Goal: Task Accomplishment & Management: Use online tool/utility

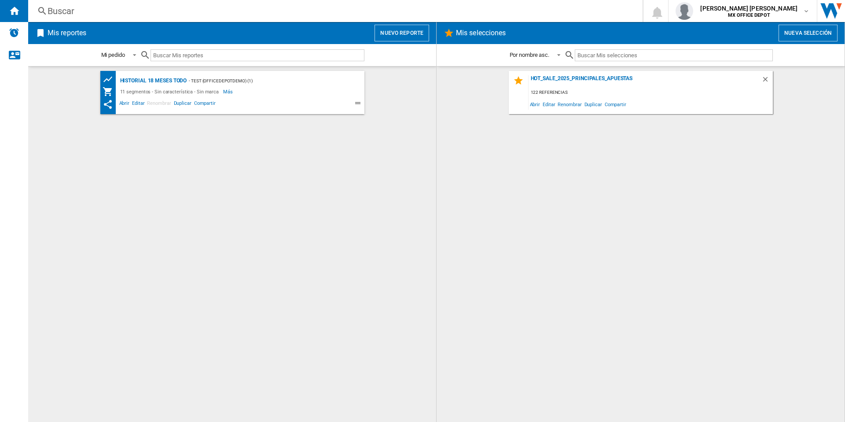
click at [416, 37] on button "Nuevo reporte" at bounding box center [402, 33] width 55 height 17
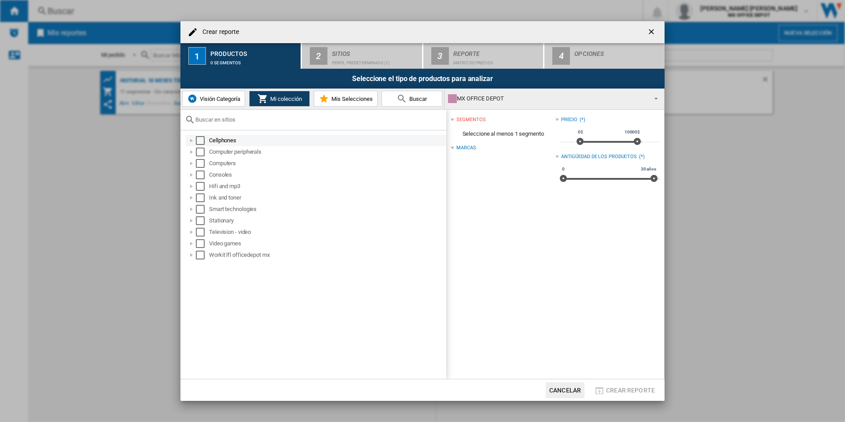
click at [201, 145] on div "Cellphones" at bounding box center [316, 140] width 261 height 11
drag, startPoint x: 203, startPoint y: 140, endPoint x: 202, endPoint y: 149, distance: 9.3
click at [203, 140] on div "Select" at bounding box center [200, 140] width 9 height 9
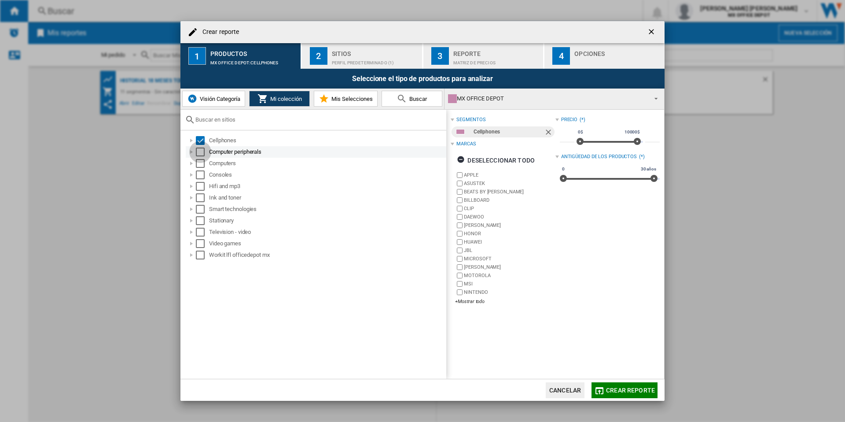
click at [201, 150] on div "Select" at bounding box center [200, 151] width 9 height 9
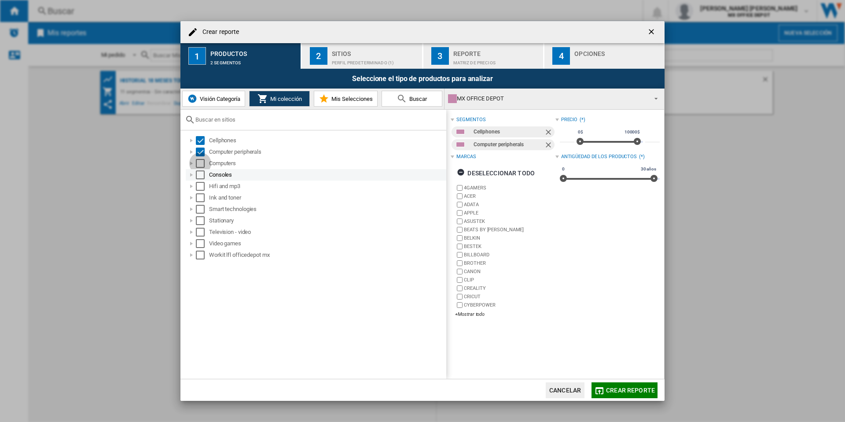
drag, startPoint x: 201, startPoint y: 163, endPoint x: 203, endPoint y: 173, distance: 10.8
click at [201, 163] on div "Select" at bounding box center [200, 163] width 9 height 9
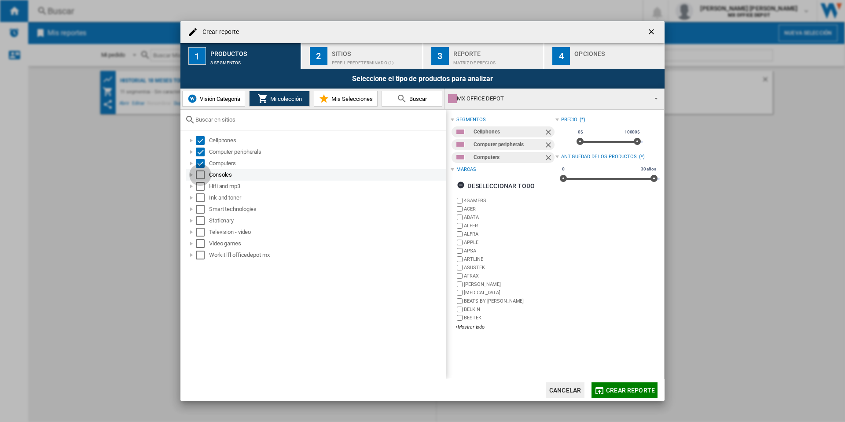
click at [204, 177] on div "Select" at bounding box center [200, 174] width 9 height 9
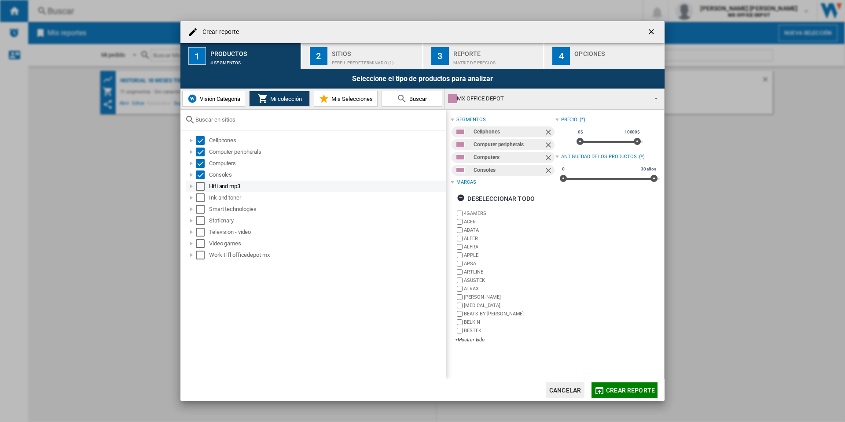
click at [202, 186] on div "Select" at bounding box center [200, 186] width 9 height 9
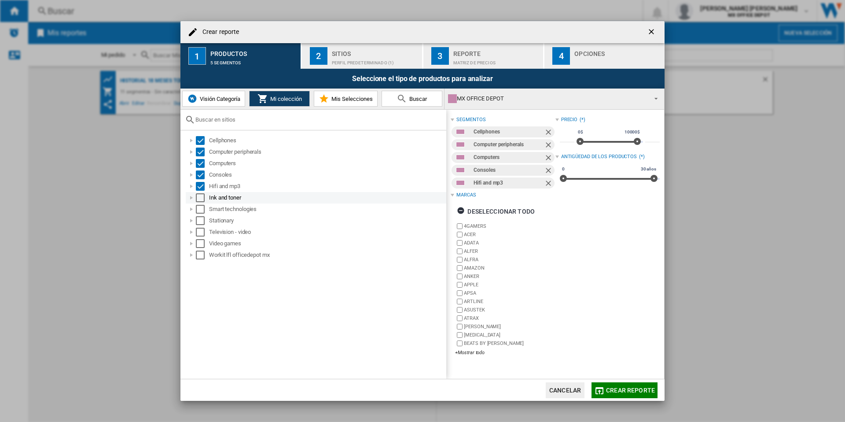
click at [200, 198] on div "Select" at bounding box center [200, 197] width 9 height 9
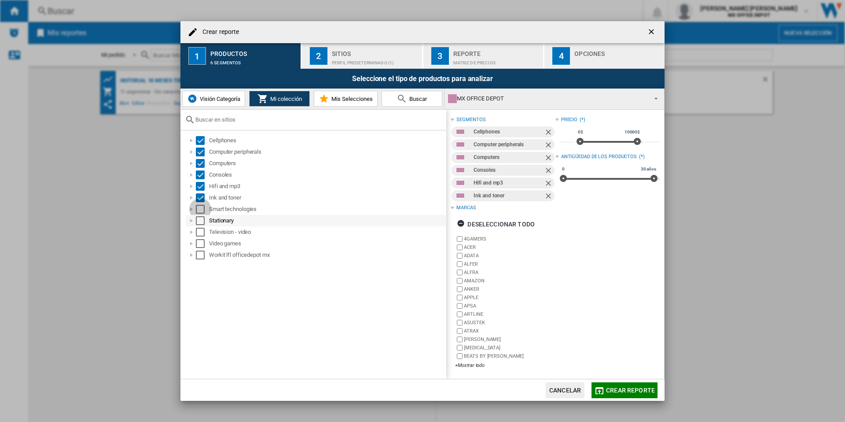
drag, startPoint x: 199, startPoint y: 207, endPoint x: 199, endPoint y: 216, distance: 9.2
click at [199, 208] on div "Select" at bounding box center [200, 209] width 9 height 9
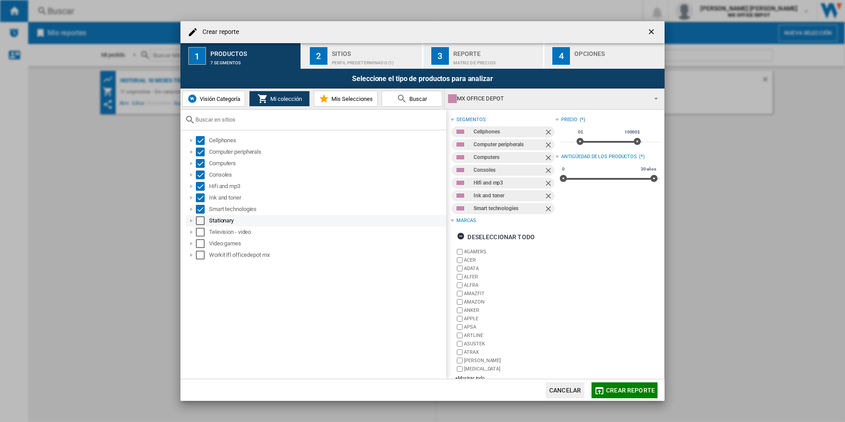
click at [200, 219] on div "Select" at bounding box center [200, 220] width 9 height 9
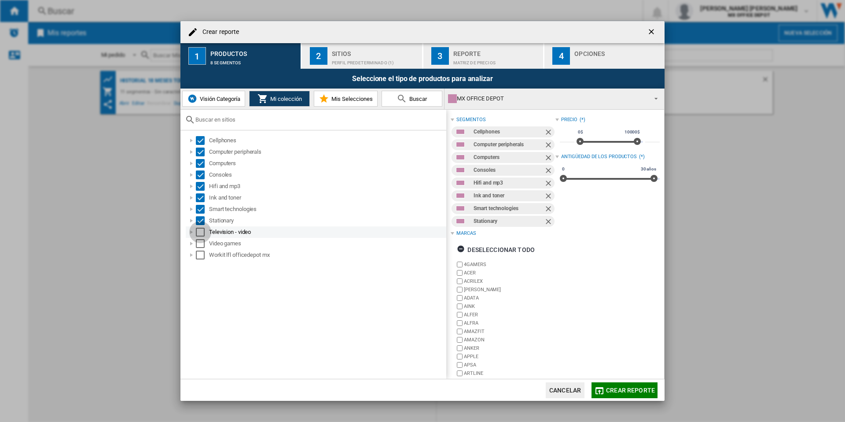
drag, startPoint x: 200, startPoint y: 231, endPoint x: 200, endPoint y: 236, distance: 4.9
click at [200, 231] on div "Select" at bounding box center [200, 232] width 9 height 9
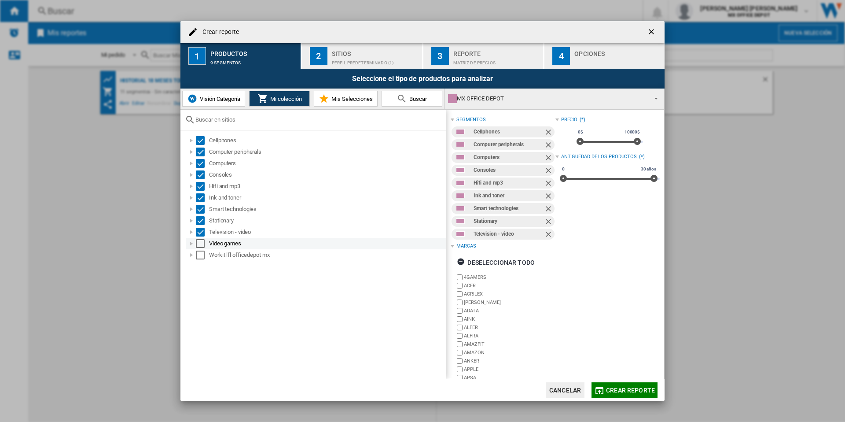
click at [201, 243] on div "Select" at bounding box center [200, 243] width 9 height 9
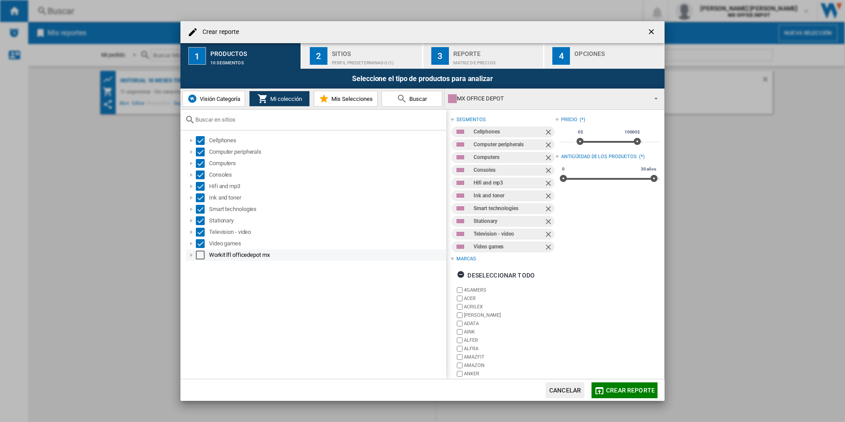
click at [202, 253] on div "Select" at bounding box center [200, 254] width 9 height 9
click at [347, 62] on div "Perfil predeterminado (1)" at bounding box center [375, 60] width 87 height 9
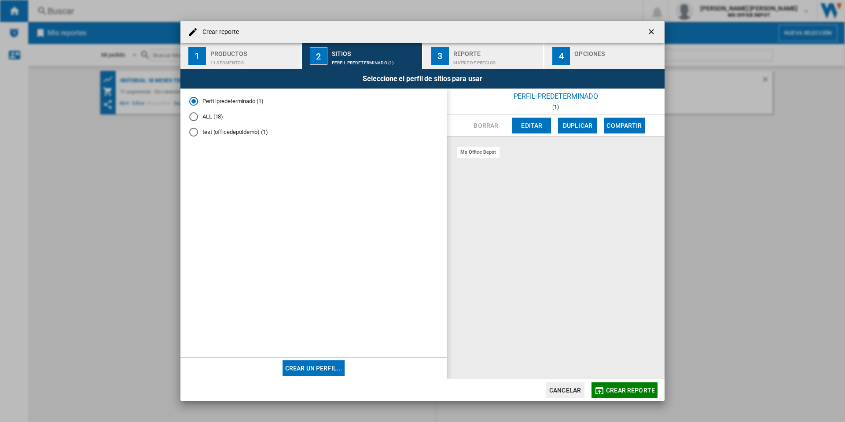
click at [192, 114] on div "ALL (18)" at bounding box center [193, 116] width 9 height 9
click at [456, 58] on div "Matriz de precios" at bounding box center [496, 60] width 87 height 9
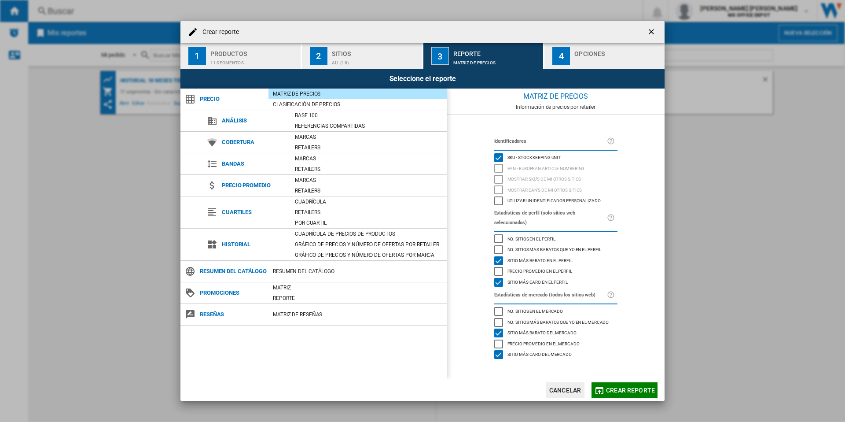
click at [339, 58] on div "ALL (18)" at bounding box center [375, 60] width 87 height 9
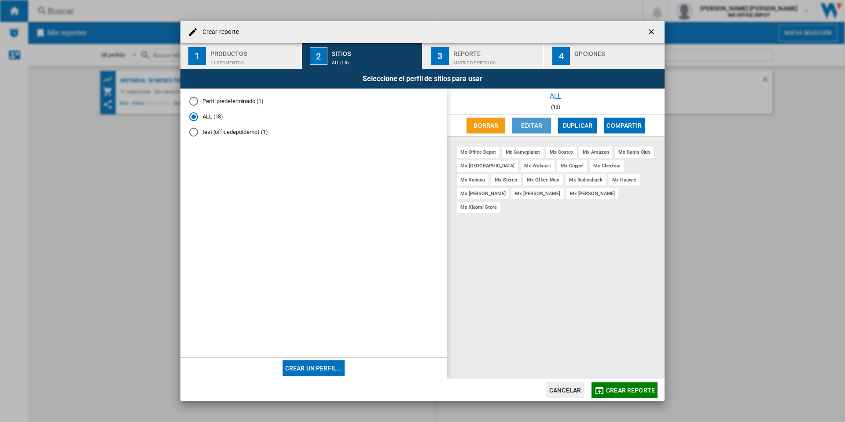
click at [538, 125] on button "Editar" at bounding box center [531, 126] width 39 height 16
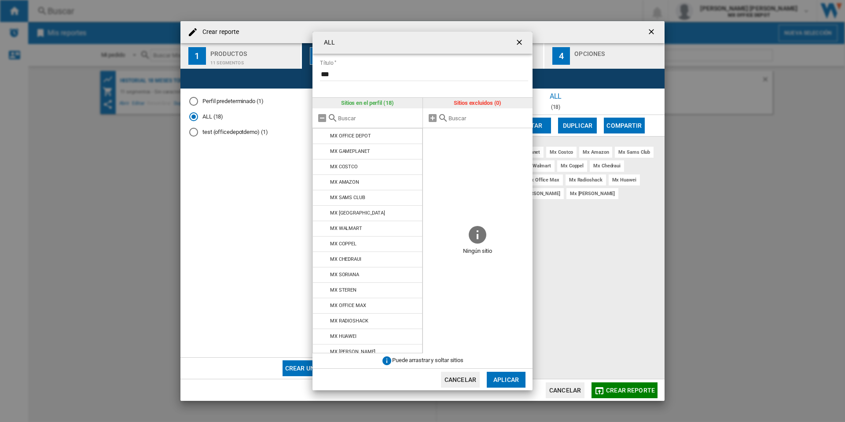
click at [519, 42] on ng-md-icon "getI18NText('BUTTONS.CLOSE_DIALOG')" at bounding box center [520, 43] width 11 height 11
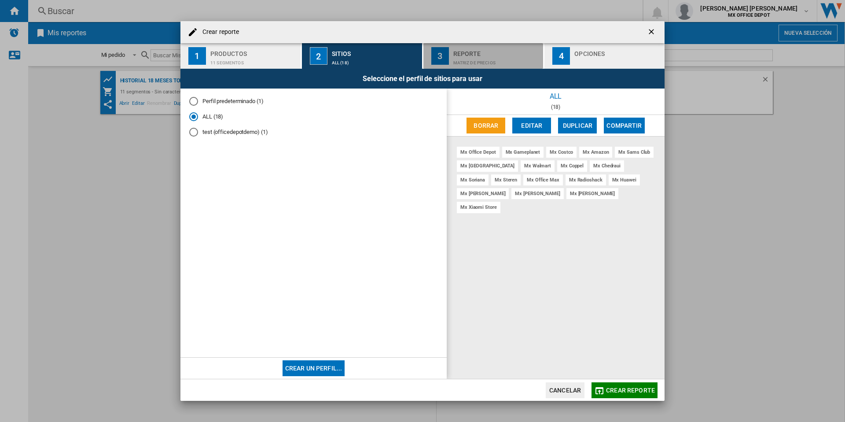
click at [460, 58] on div "Matriz de precios" at bounding box center [496, 60] width 87 height 9
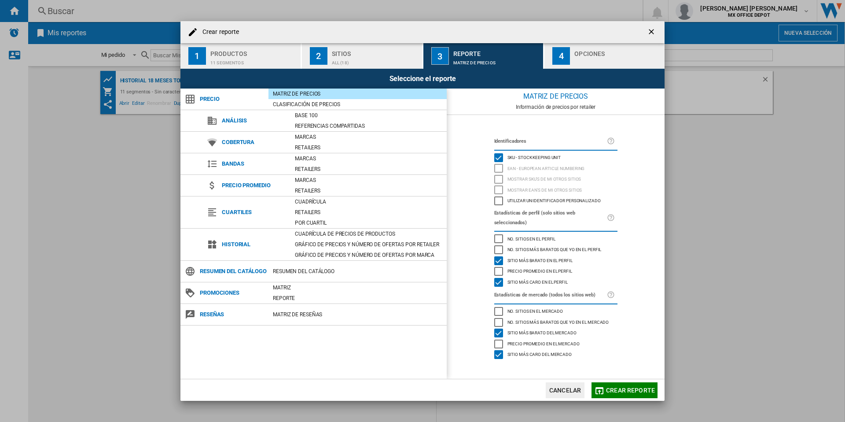
click at [573, 63] on button "4 Opciones" at bounding box center [605, 56] width 120 height 26
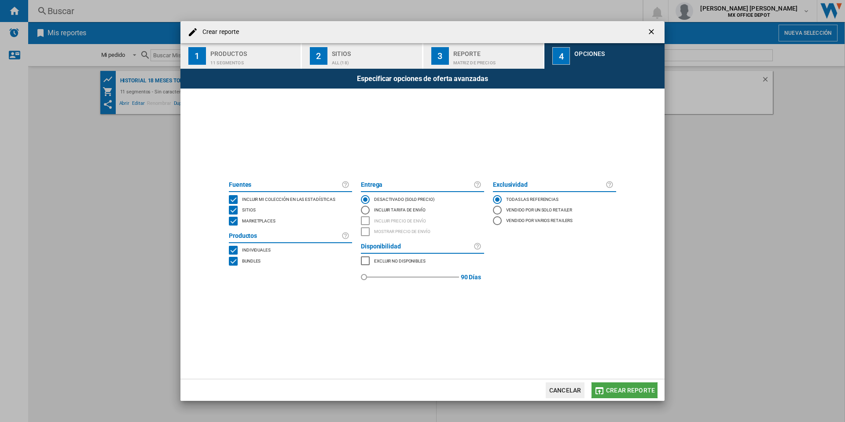
click at [628, 391] on span "Crear reporte" at bounding box center [630, 390] width 49 height 7
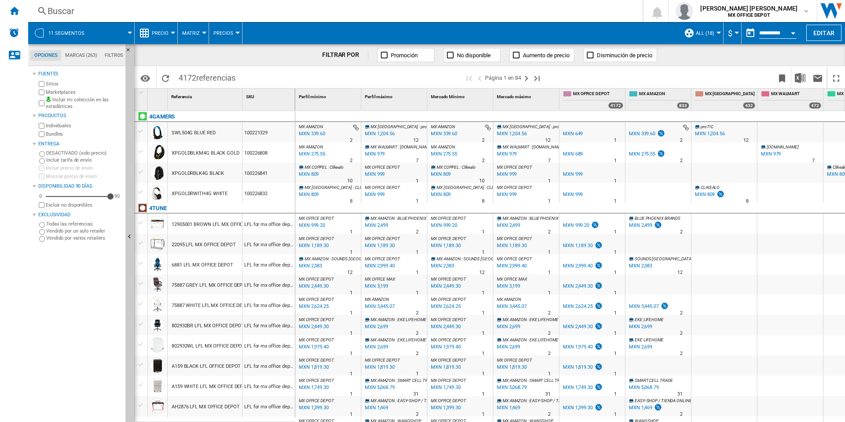
click at [734, 33] on button "$" at bounding box center [732, 33] width 9 height 22
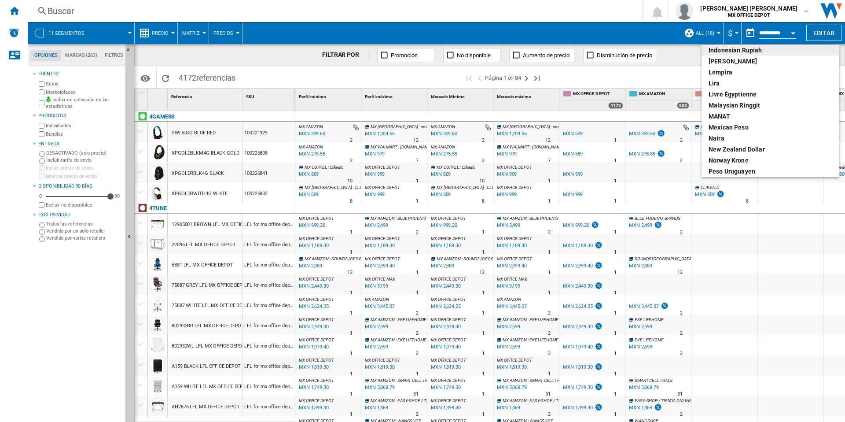
scroll to position [276, 0]
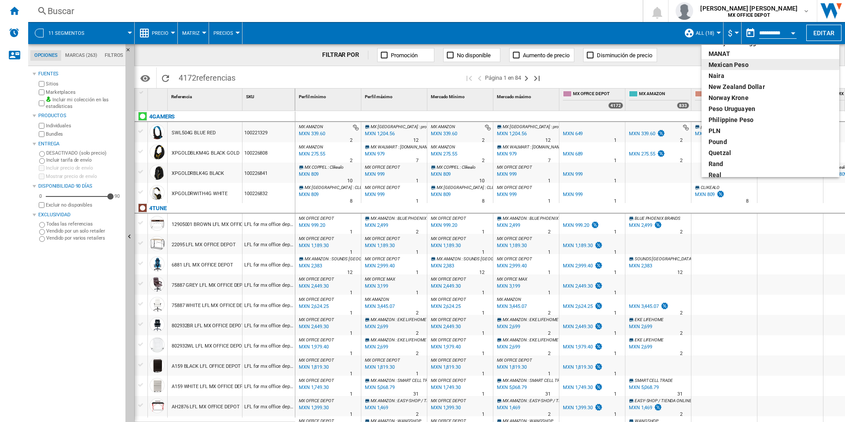
click at [740, 68] on div "Mexican peso" at bounding box center [771, 64] width 124 height 9
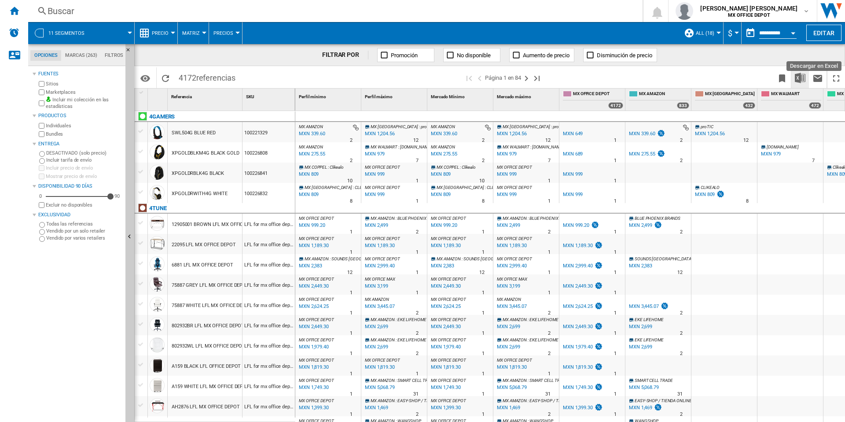
click at [799, 81] on img "Descargar en Excel" at bounding box center [800, 78] width 11 height 11
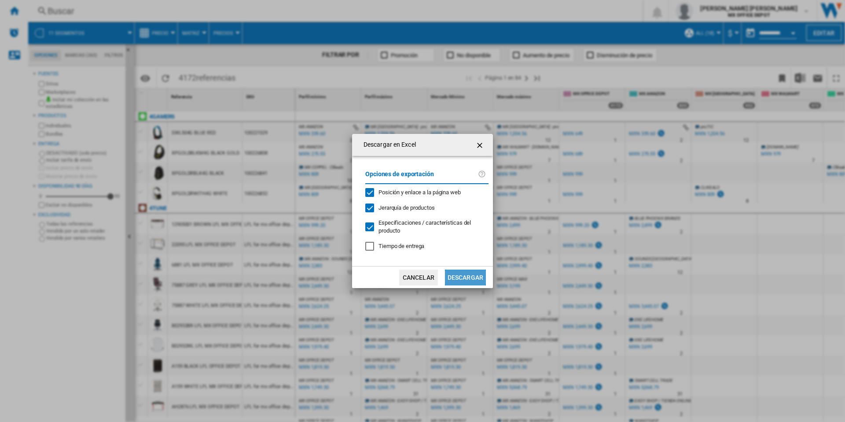
click at [464, 281] on button "Descargar" at bounding box center [465, 277] width 41 height 16
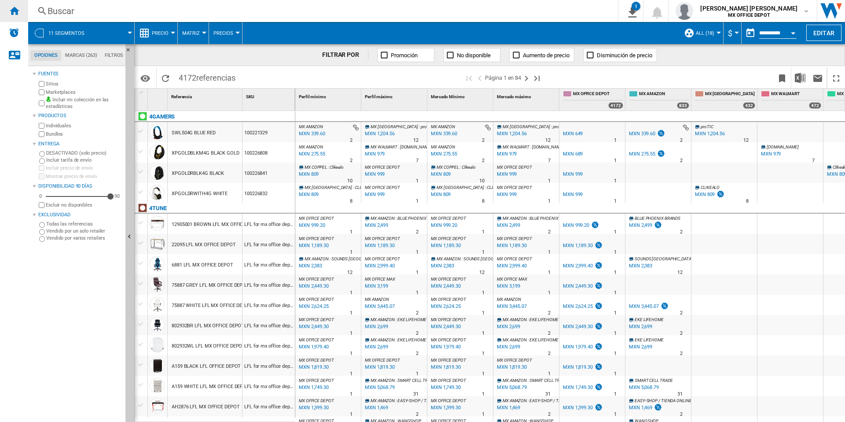
click at [14, 11] on ng-md-icon "Inicio" at bounding box center [14, 10] width 11 height 11
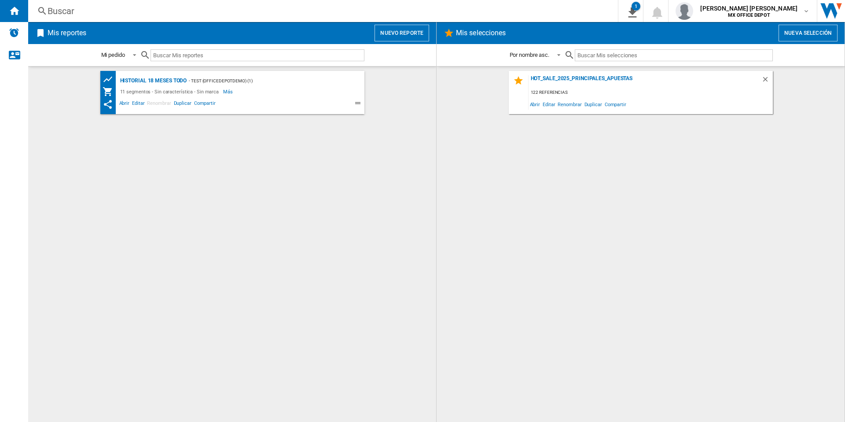
click at [388, 36] on button "Nuevo reporte" at bounding box center [402, 33] width 55 height 17
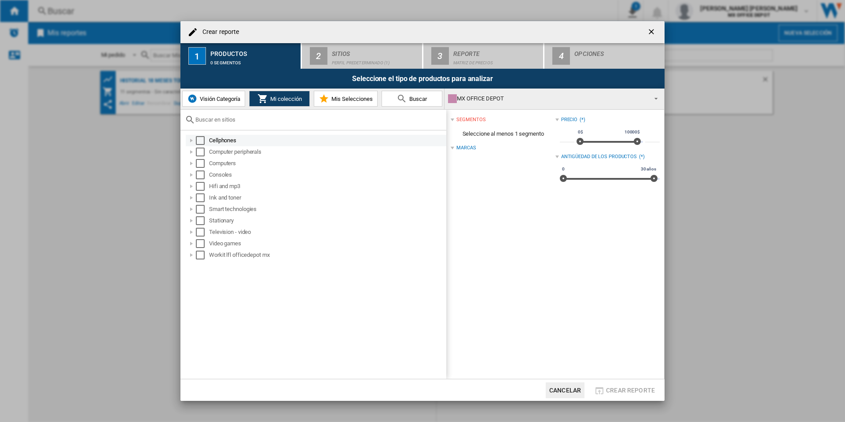
click at [202, 141] on div "Select" at bounding box center [200, 140] width 9 height 9
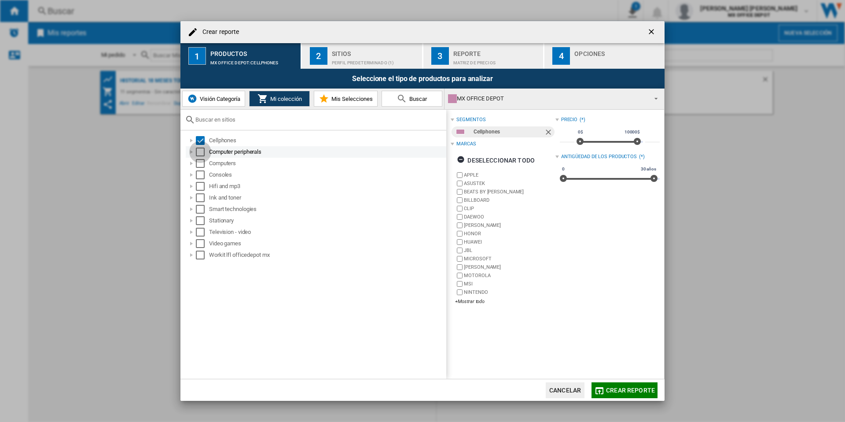
click at [198, 150] on div "Select" at bounding box center [200, 151] width 9 height 9
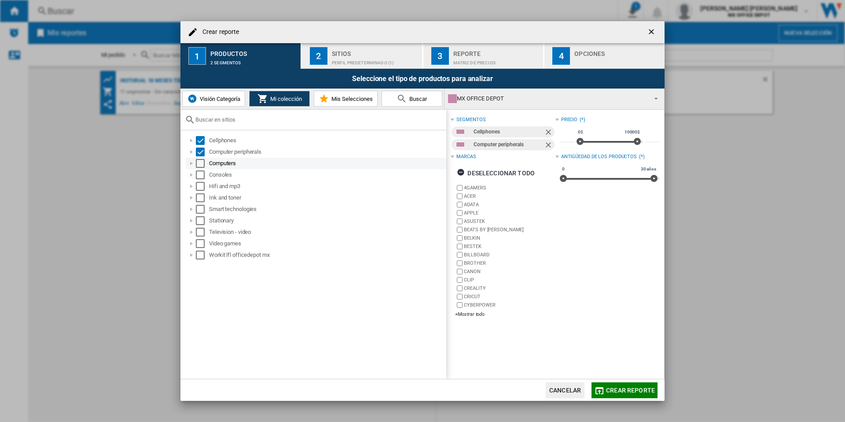
click at [201, 167] on div "Select" at bounding box center [200, 163] width 9 height 9
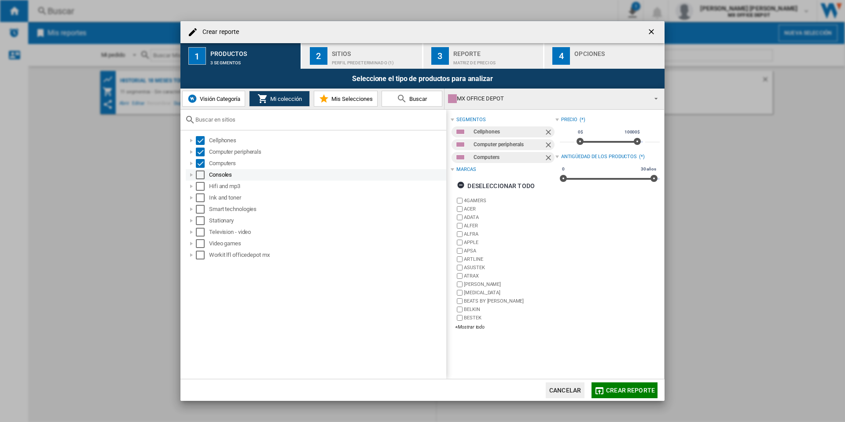
click at [201, 174] on div "Select" at bounding box center [200, 174] width 9 height 9
click at [201, 188] on div "Select" at bounding box center [200, 186] width 9 height 9
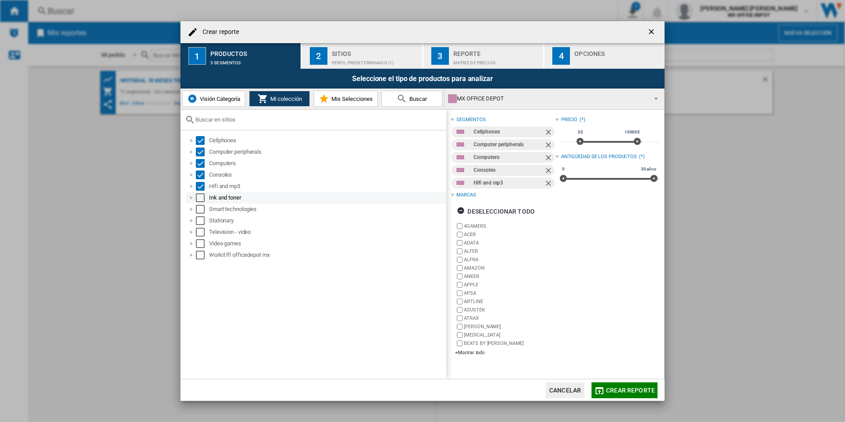
click at [202, 199] on div "Select" at bounding box center [200, 197] width 9 height 9
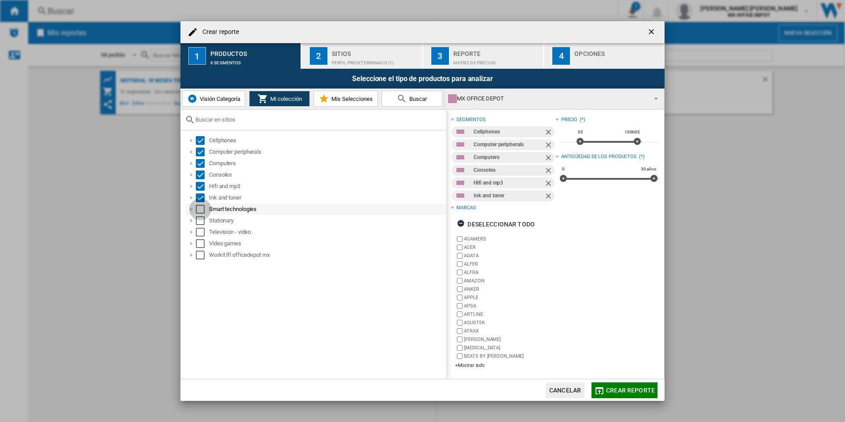
click at [202, 209] on div "Select" at bounding box center [200, 209] width 9 height 9
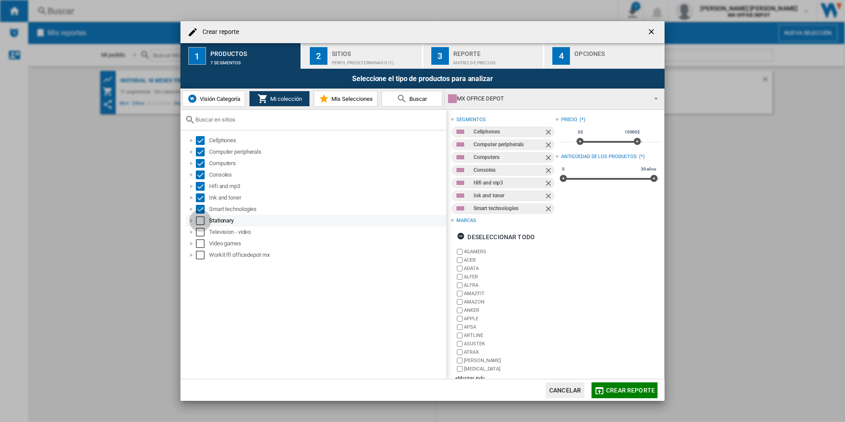
click at [202, 221] on div "Select" at bounding box center [200, 220] width 9 height 9
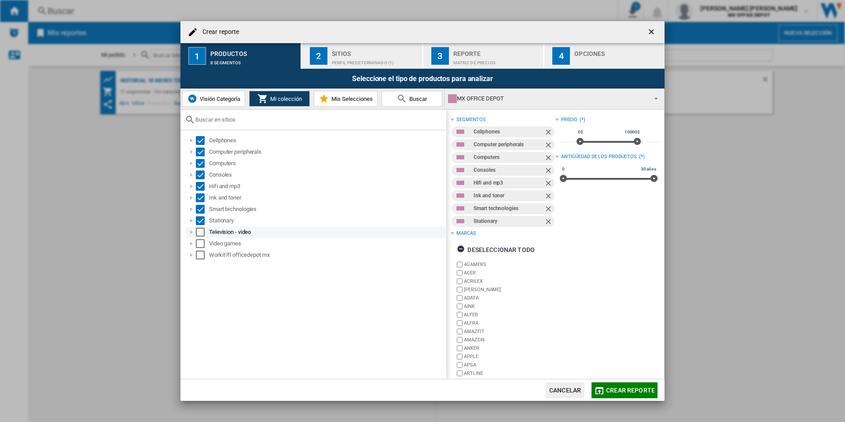
click at [202, 235] on div "Select" at bounding box center [200, 232] width 9 height 9
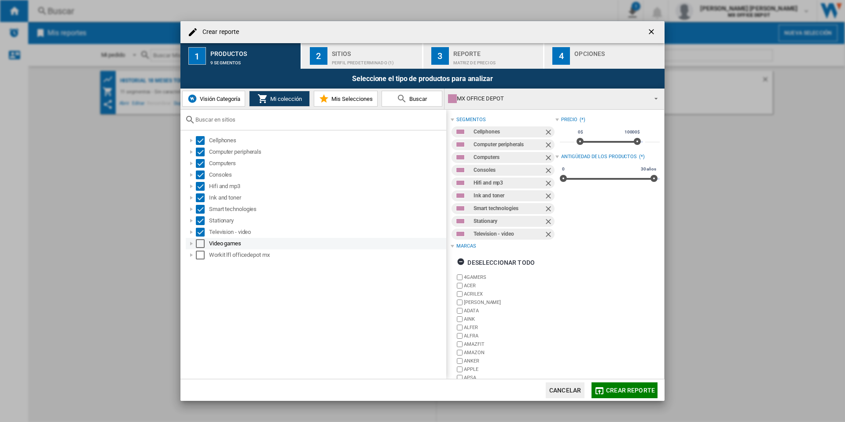
click at [202, 243] on div "Select" at bounding box center [200, 243] width 9 height 9
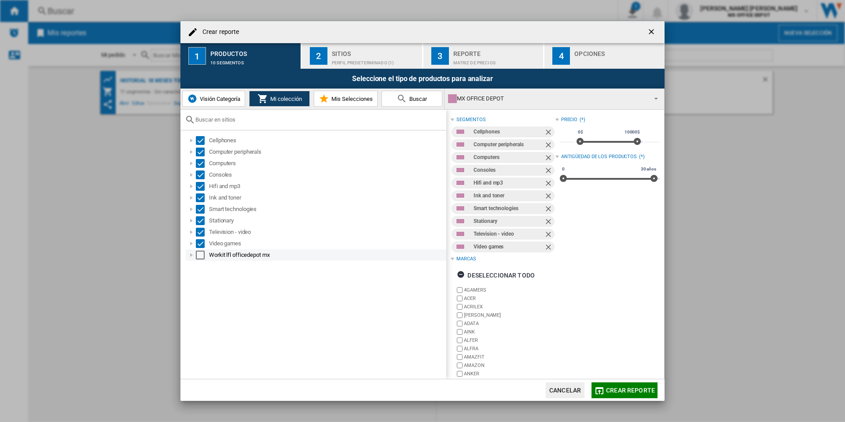
click at [202, 252] on div "Select" at bounding box center [200, 254] width 9 height 9
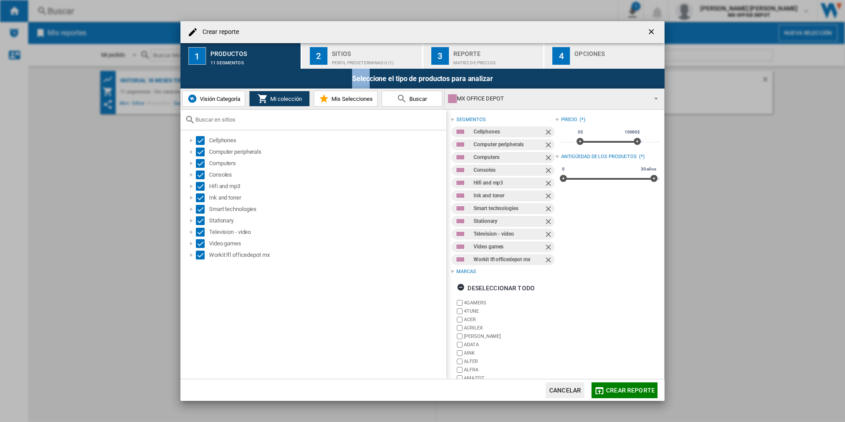
click at [371, 69] on div "Seleccione el tipo de productos para analizar" at bounding box center [422, 79] width 484 height 20
click at [370, 63] on div "Perfil predeterminado (1)" at bounding box center [375, 60] width 87 height 9
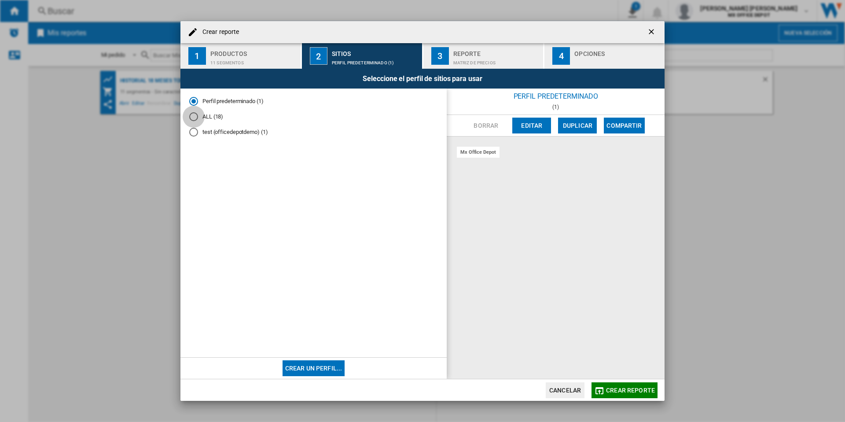
drag, startPoint x: 196, startPoint y: 112, endPoint x: 199, endPoint y: 116, distance: 4.8
click at [196, 112] on div "ALL (18)" at bounding box center [193, 116] width 9 height 9
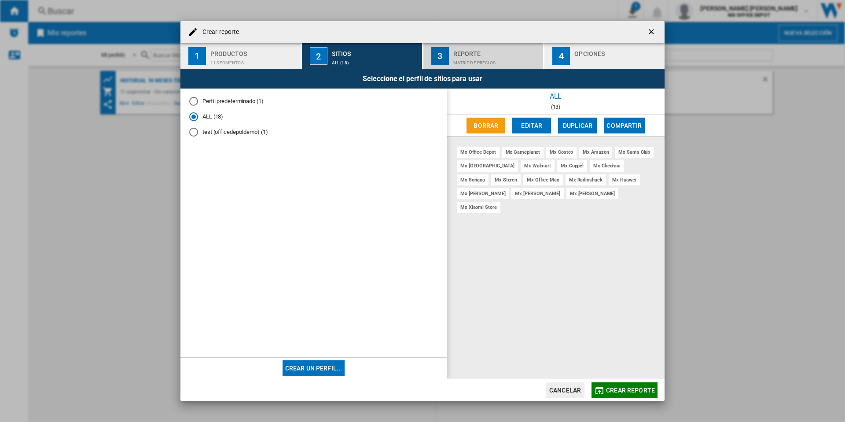
click at [498, 65] on button "3 Reporte Matriz de precios" at bounding box center [483, 56] width 121 height 26
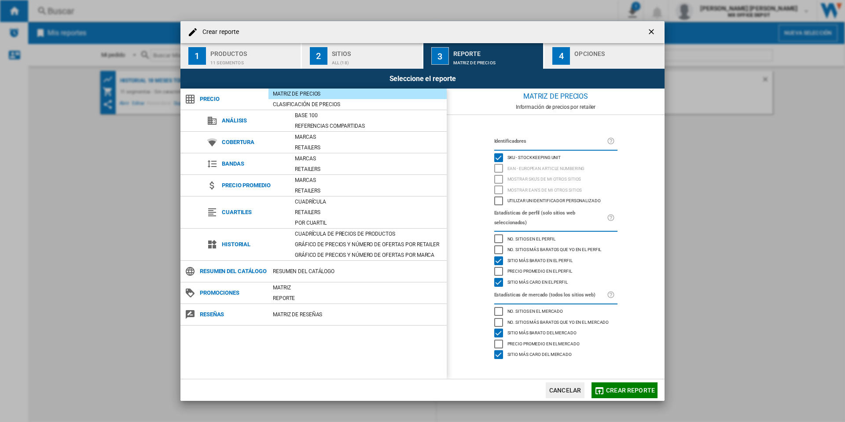
click at [612, 390] on span "Crear reporte" at bounding box center [630, 390] width 49 height 7
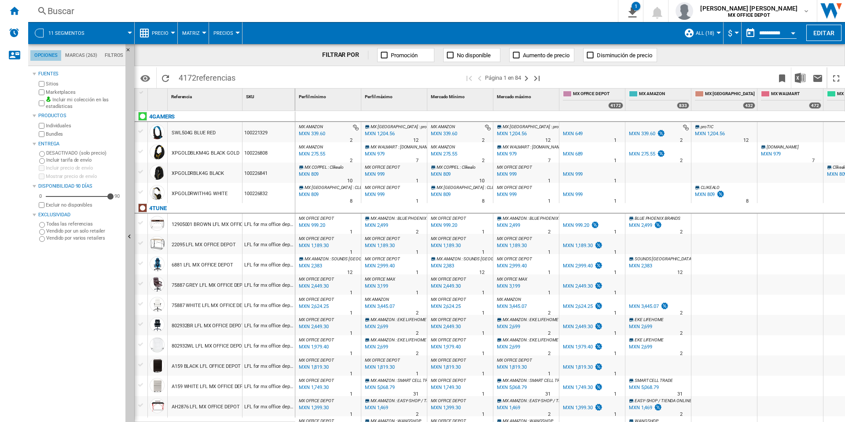
click at [44, 54] on md-tab-item "Opciones" at bounding box center [45, 55] width 31 height 11
click at [144, 80] on md-icon "Opciones" at bounding box center [145, 78] width 11 height 11
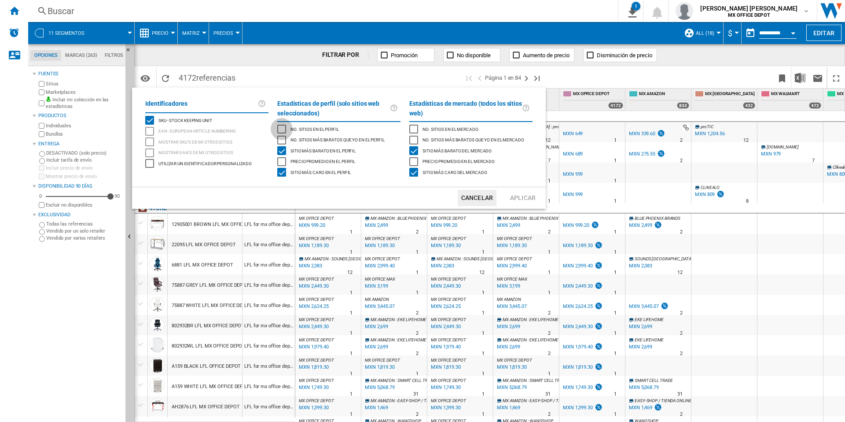
click at [283, 128] on div "No. sitios en el perfil" at bounding box center [281, 129] width 9 height 9
click at [282, 137] on div "No. sitios más baratos que yo en el perfil" at bounding box center [281, 140] width 9 height 9
click at [526, 197] on button "Aplicar" at bounding box center [523, 198] width 39 height 16
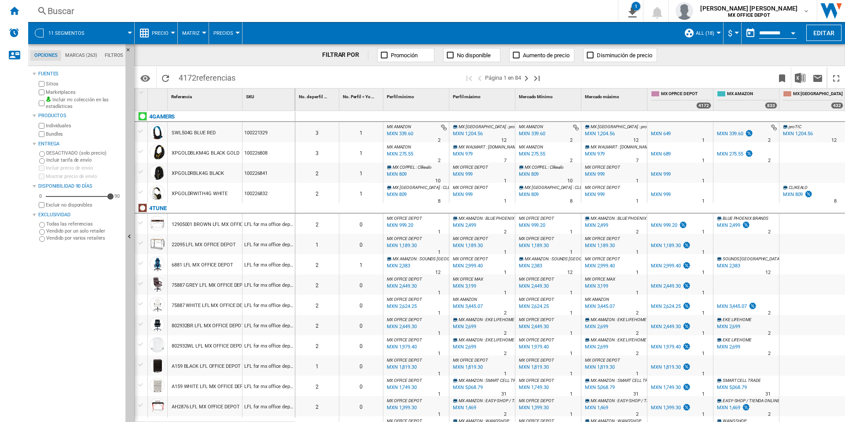
click at [731, 33] on span "$" at bounding box center [730, 33] width 4 height 9
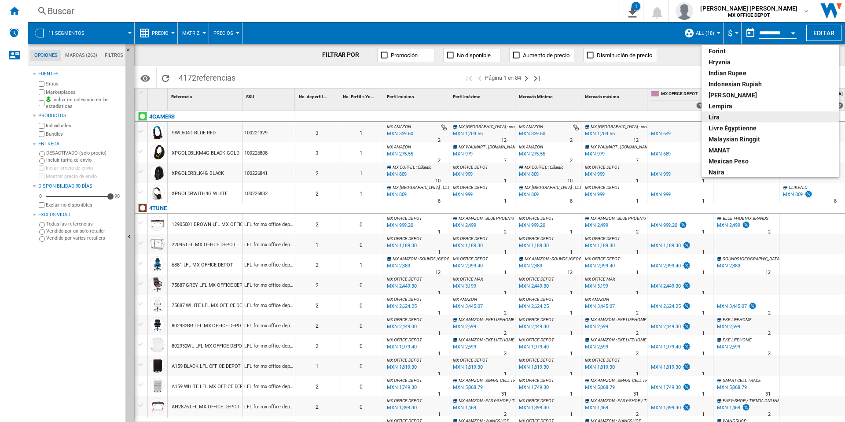
scroll to position [225, 0]
click at [751, 115] on div "Mexican peso" at bounding box center [771, 114] width 124 height 9
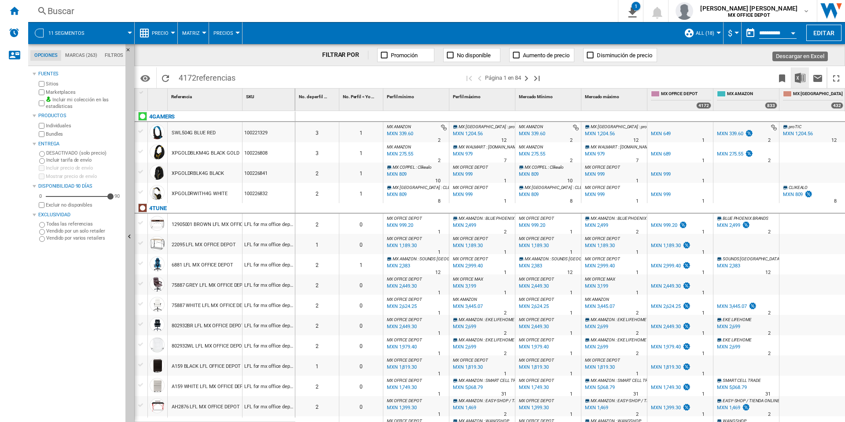
click at [798, 78] on img "Descargar en Excel" at bounding box center [800, 78] width 11 height 11
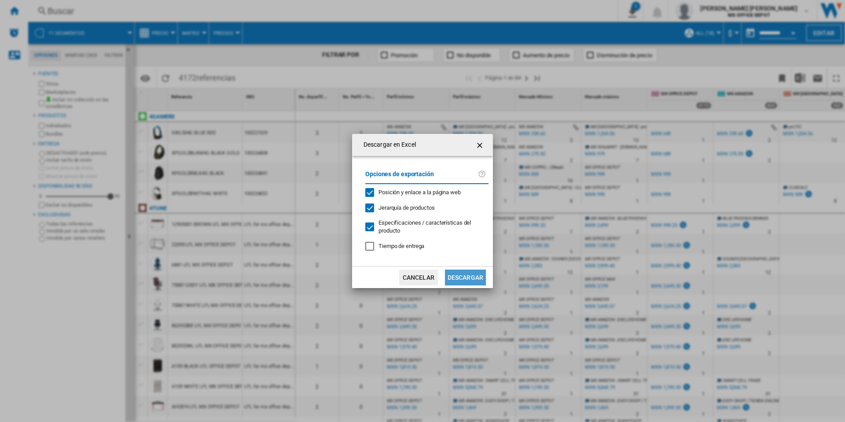
click at [461, 273] on button "Descargar" at bounding box center [465, 277] width 41 height 16
